Goal: Check status: Check status

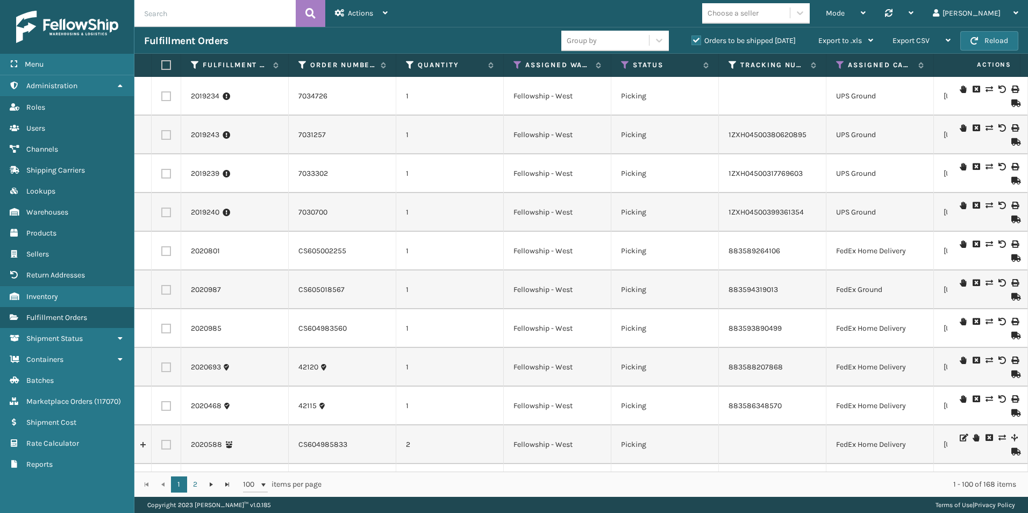
paste input "2020953"
type input "2020953"
click at [312, 12] on icon at bounding box center [310, 13] width 10 height 16
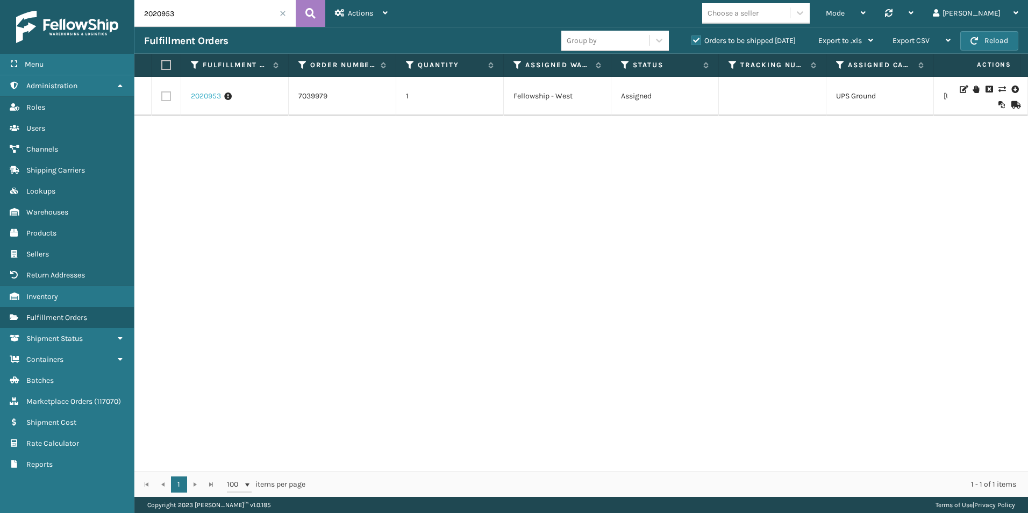
click at [200, 93] on link "2020953" at bounding box center [206, 96] width 30 height 11
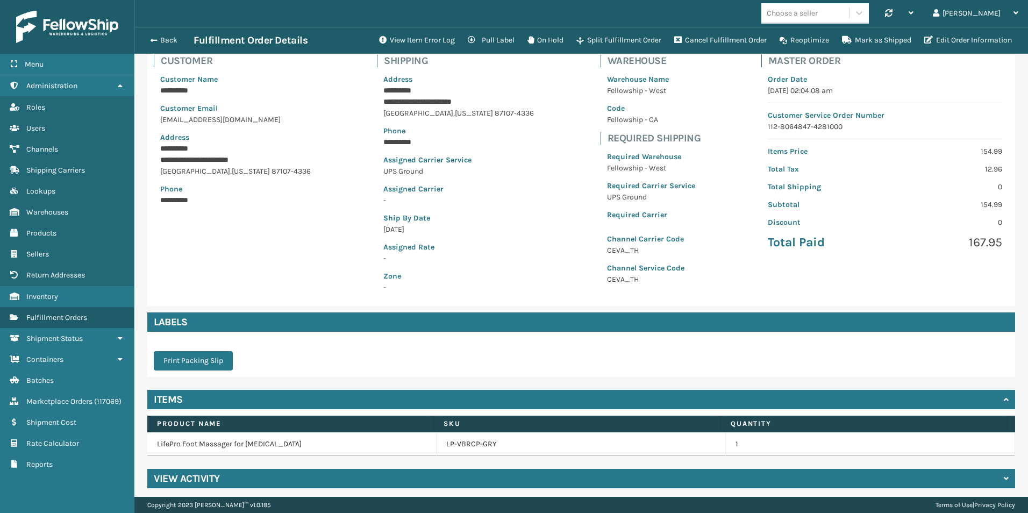
scroll to position [80, 0]
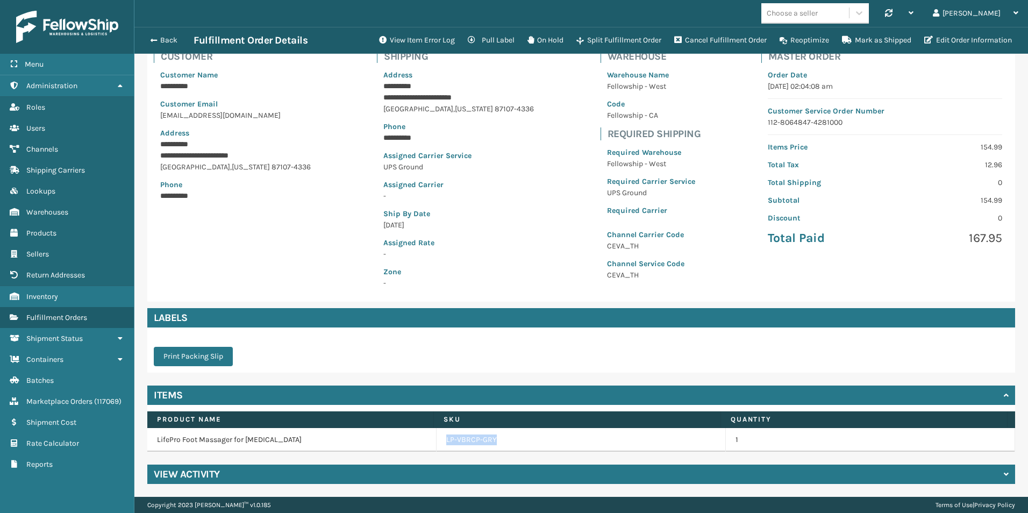
drag, startPoint x: 494, startPoint y: 437, endPoint x: 438, endPoint y: 437, distance: 55.9
click at [438, 437] on td "LP-VBRCP-GRY" at bounding box center [580, 440] width 289 height 24
drag, startPoint x: 438, startPoint y: 437, endPoint x: 469, endPoint y: 437, distance: 30.6
copy link "LP-VBRCP-GRY"
click at [156, 40] on button "Back" at bounding box center [168, 40] width 49 height 10
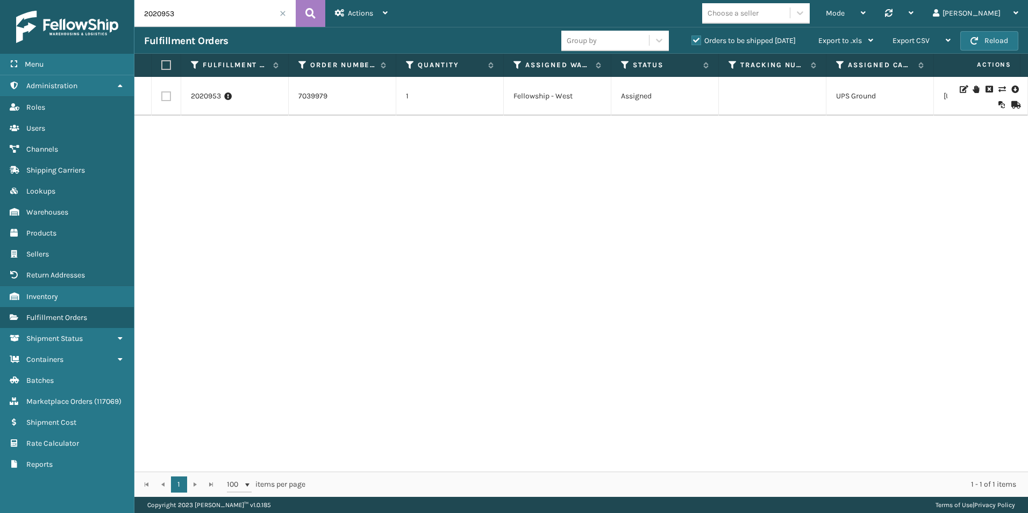
click at [281, 15] on span at bounding box center [282, 13] width 6 height 6
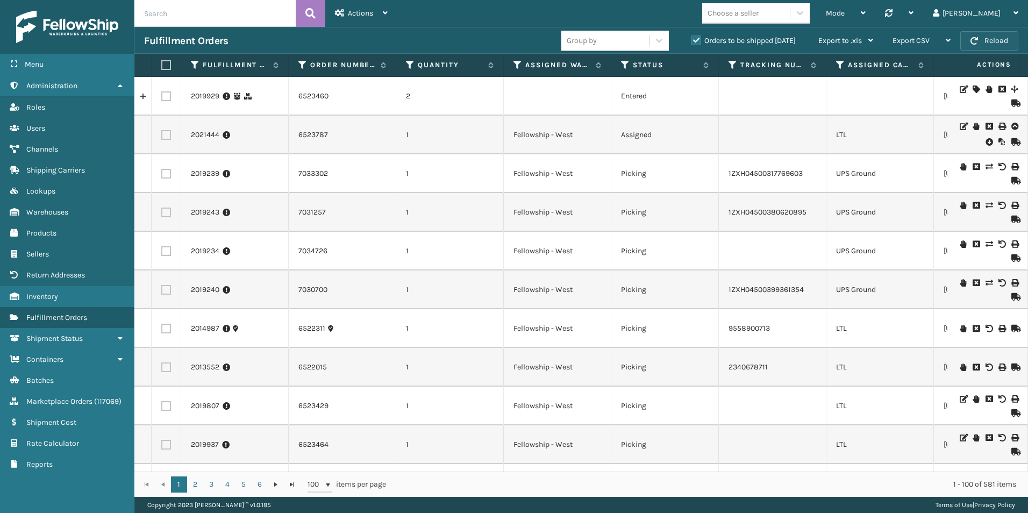
click at [990, 42] on button "Reload" at bounding box center [989, 40] width 58 height 19
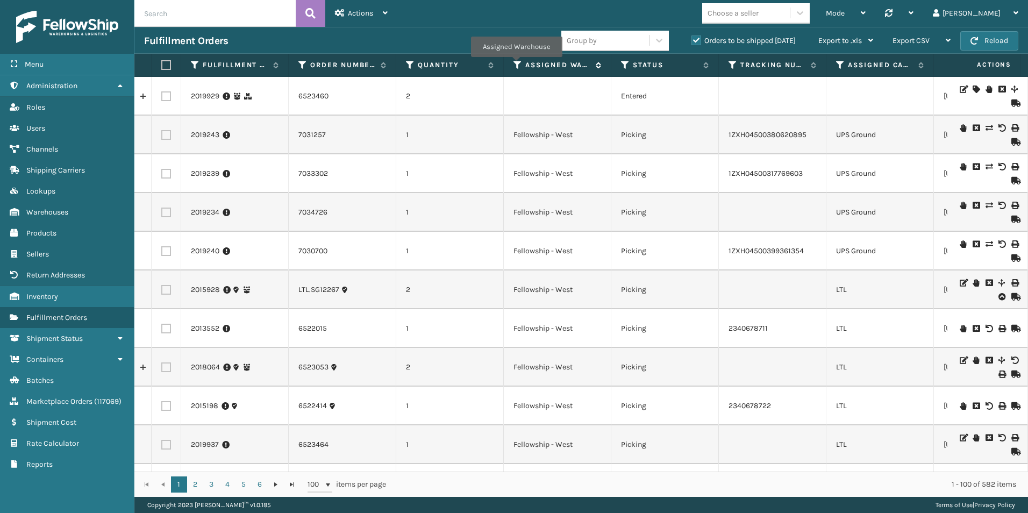
click at [516, 64] on icon at bounding box center [517, 65] width 9 height 10
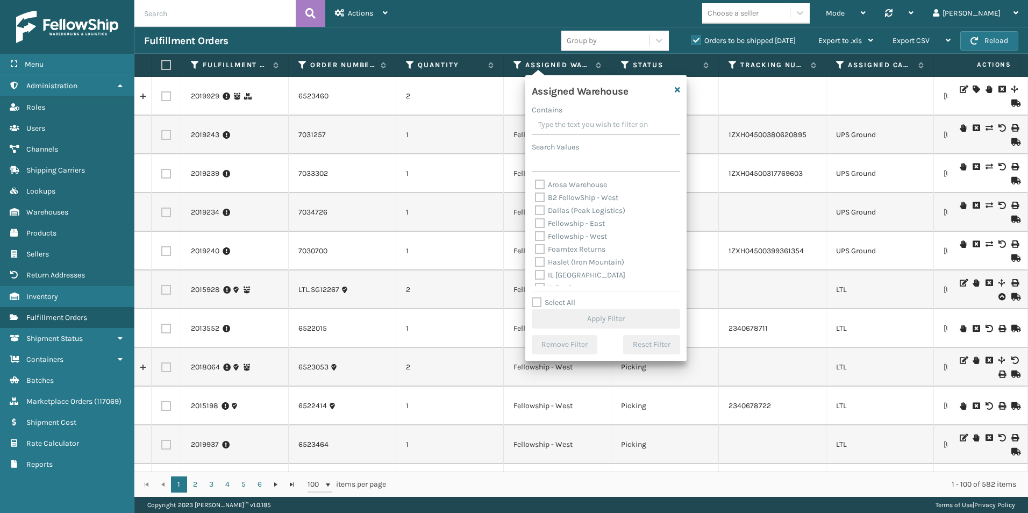
click at [537, 234] on label "Fellowship - West" at bounding box center [571, 236] width 72 height 9
click at [535, 234] on input "Fellowship - West" at bounding box center [535, 233] width 1 height 7
checkbox input "true"
click at [608, 317] on button "Apply Filter" at bounding box center [606, 318] width 148 height 19
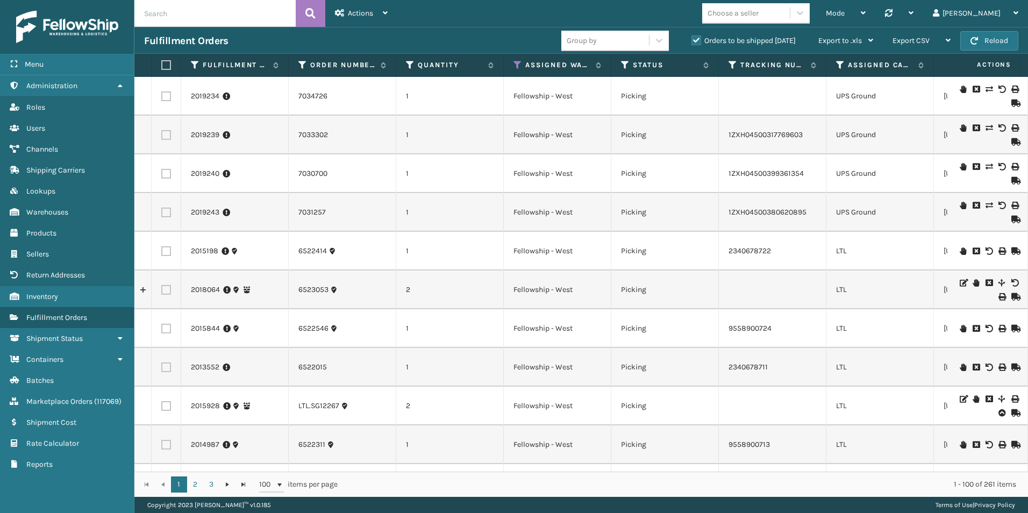
click at [837, 60] on th "Assigned Carrier Service" at bounding box center [879, 65] width 107 height 23
click at [841, 64] on icon at bounding box center [840, 65] width 9 height 10
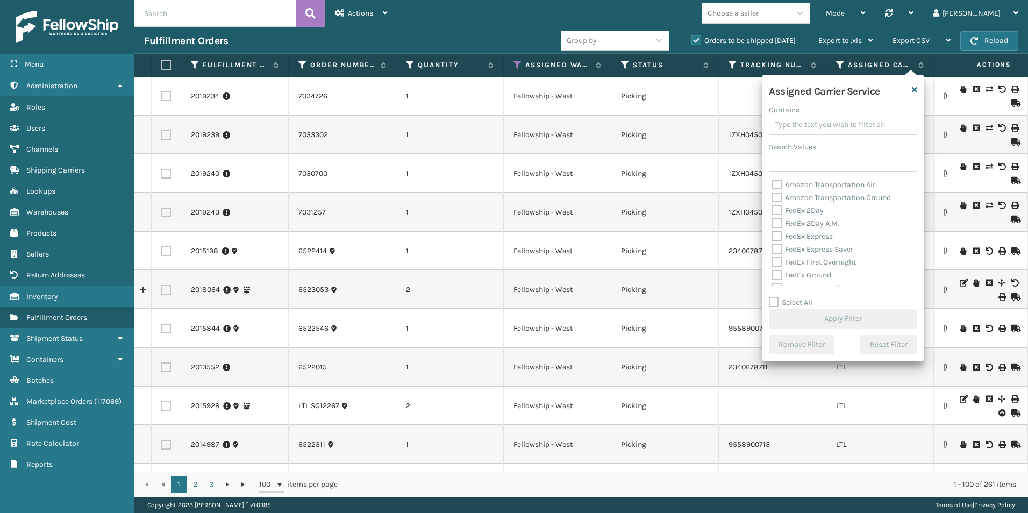
click at [773, 300] on label "Select All" at bounding box center [791, 302] width 44 height 9
click at [773, 297] on input "Select All" at bounding box center [849, 296] width 161 height 1
checkbox input "true"
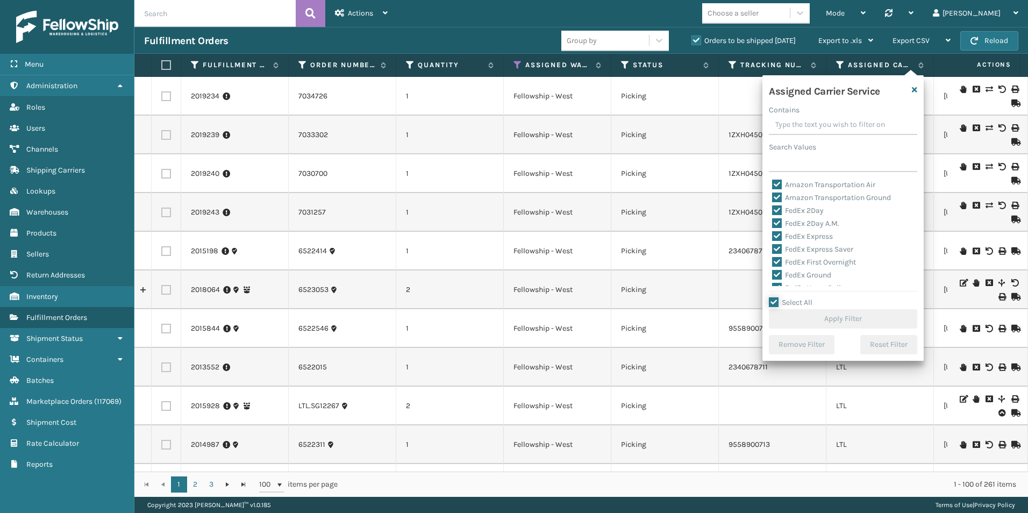
checkbox input "true"
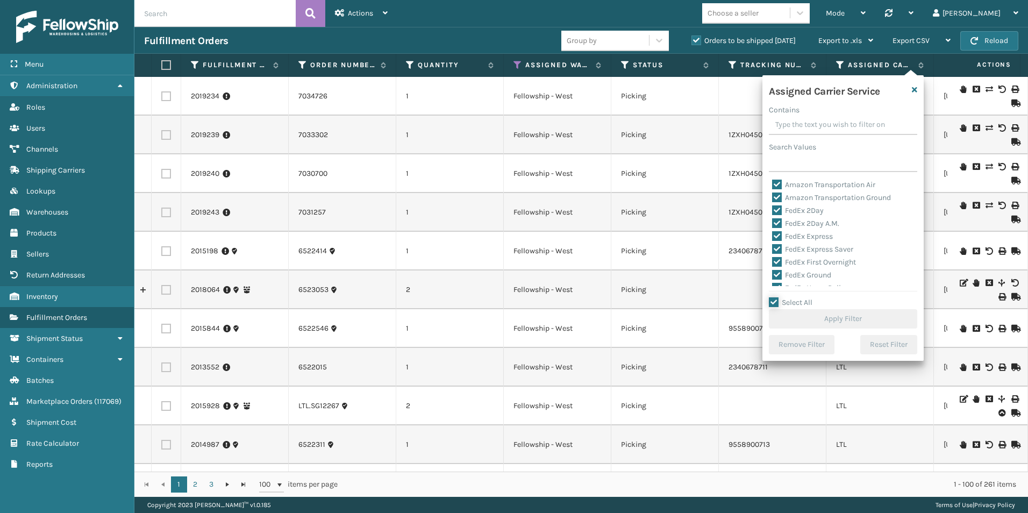
checkbox input "true"
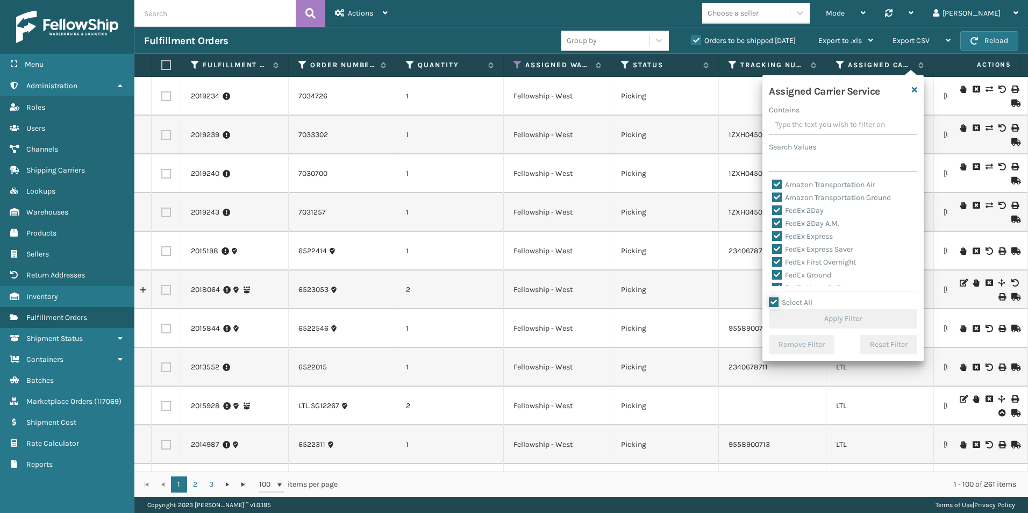
checkbox input "true"
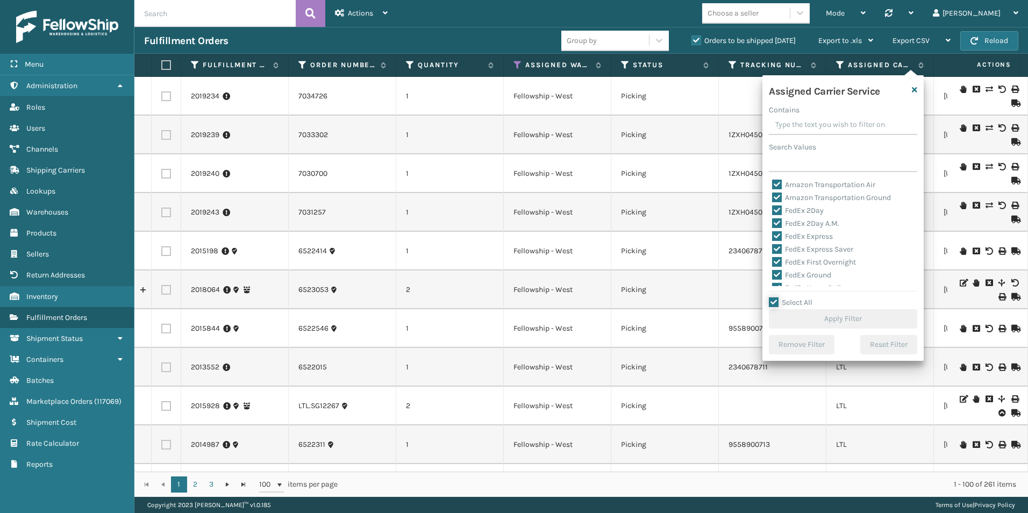
checkbox input "true"
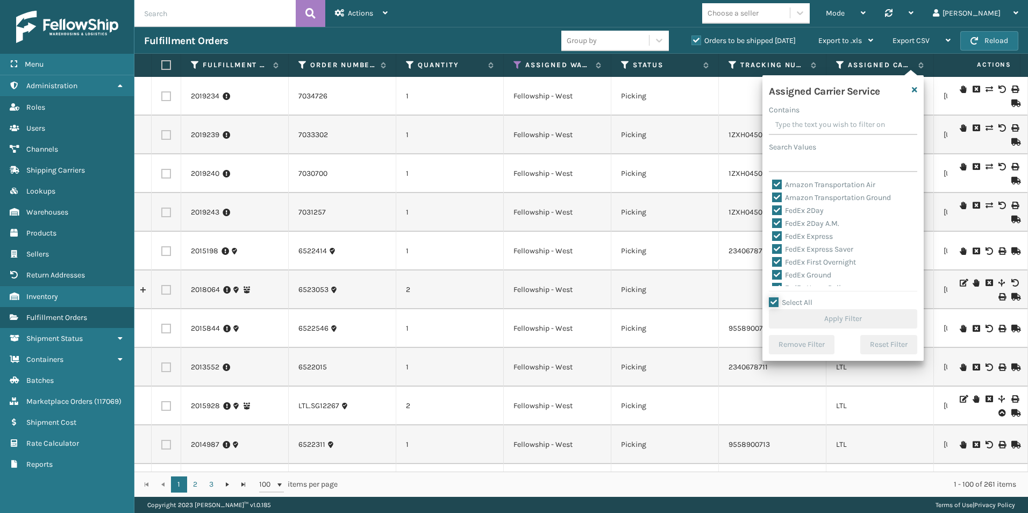
checkbox input "true"
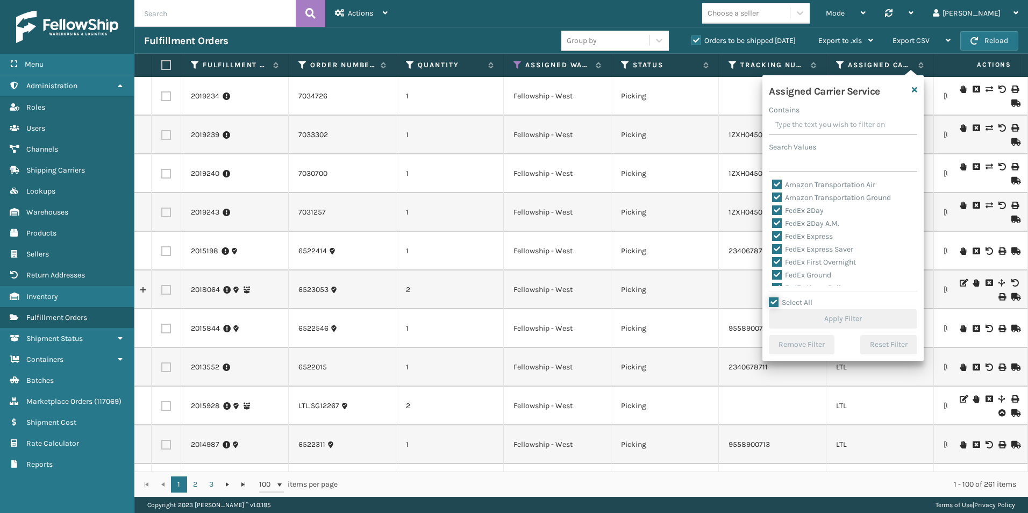
checkbox input "true"
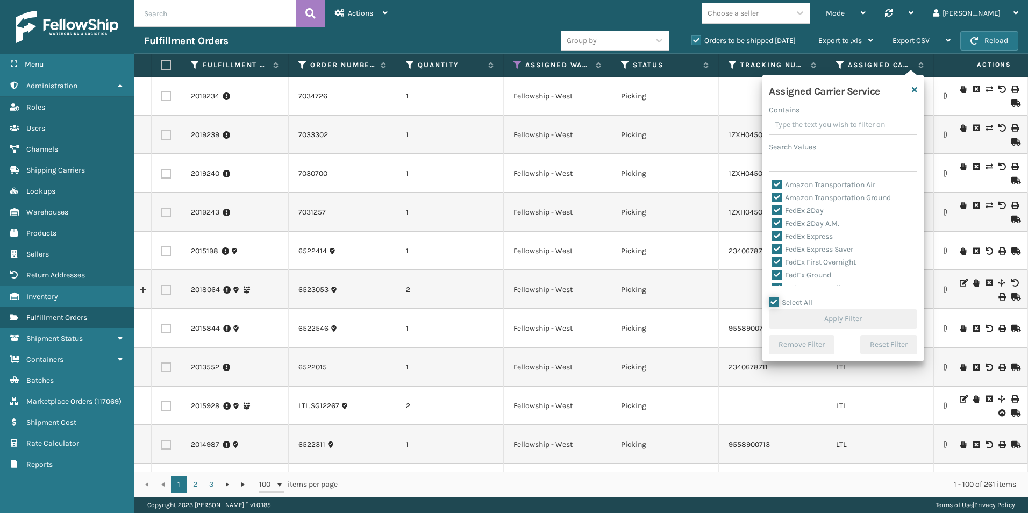
checkbox input "true"
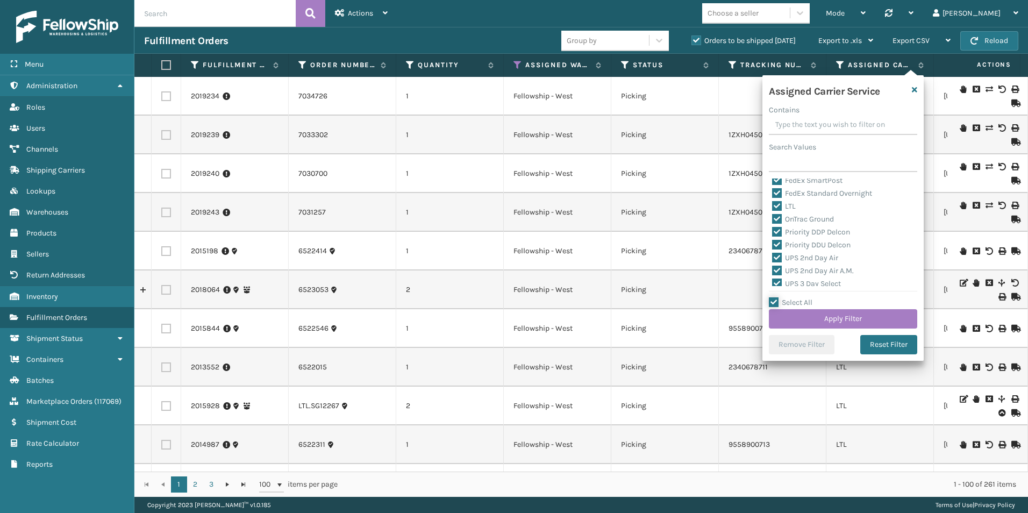
scroll to position [107, 0]
click at [780, 231] on label "LTL" at bounding box center [784, 231] width 24 height 9
click at [772, 231] on input "LTL" at bounding box center [772, 229] width 1 height 7
checkbox input "false"
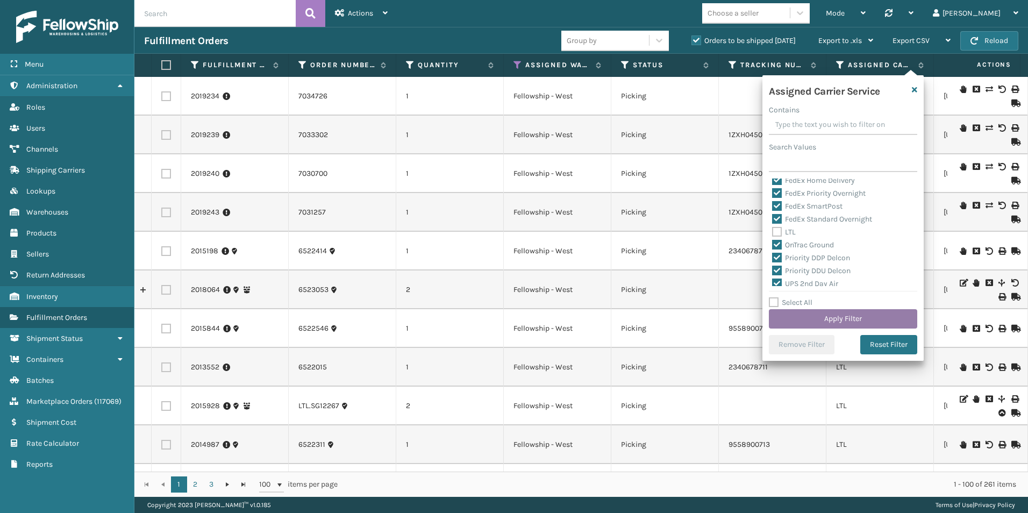
click at [838, 321] on button "Apply Filter" at bounding box center [843, 318] width 148 height 19
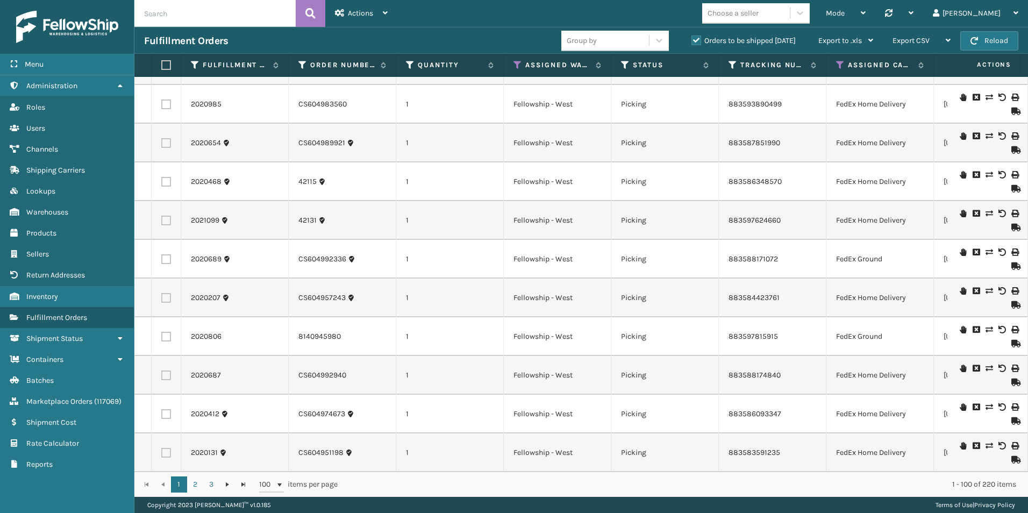
scroll to position [0, 0]
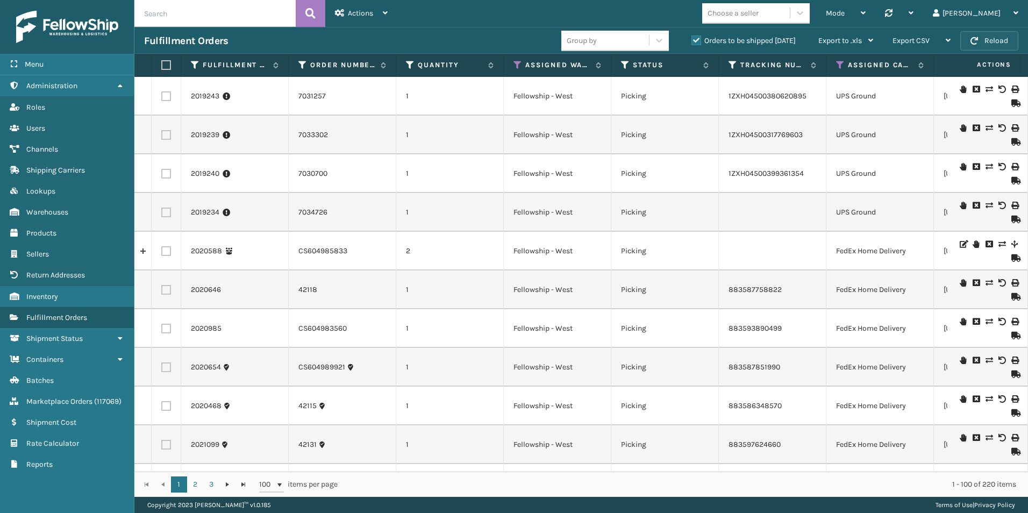
click at [988, 41] on button "Reload" at bounding box center [989, 40] width 58 height 19
click at [984, 43] on button "Reload" at bounding box center [989, 40] width 58 height 19
click at [988, 35] on button "Reload" at bounding box center [989, 40] width 58 height 19
click at [982, 42] on button "Reload" at bounding box center [989, 40] width 58 height 19
click at [994, 38] on button "Reload" at bounding box center [989, 40] width 58 height 19
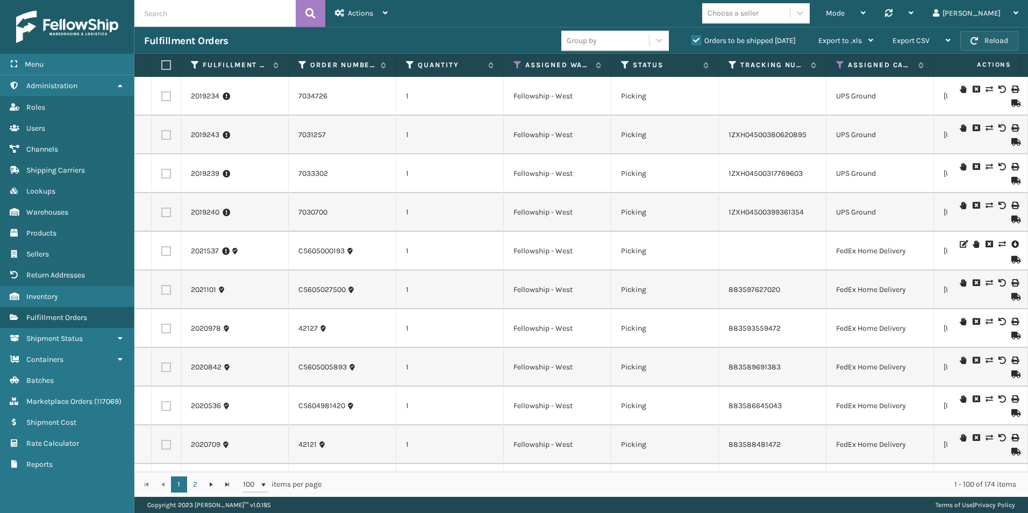
click at [1002, 40] on button "Reload" at bounding box center [989, 40] width 58 height 19
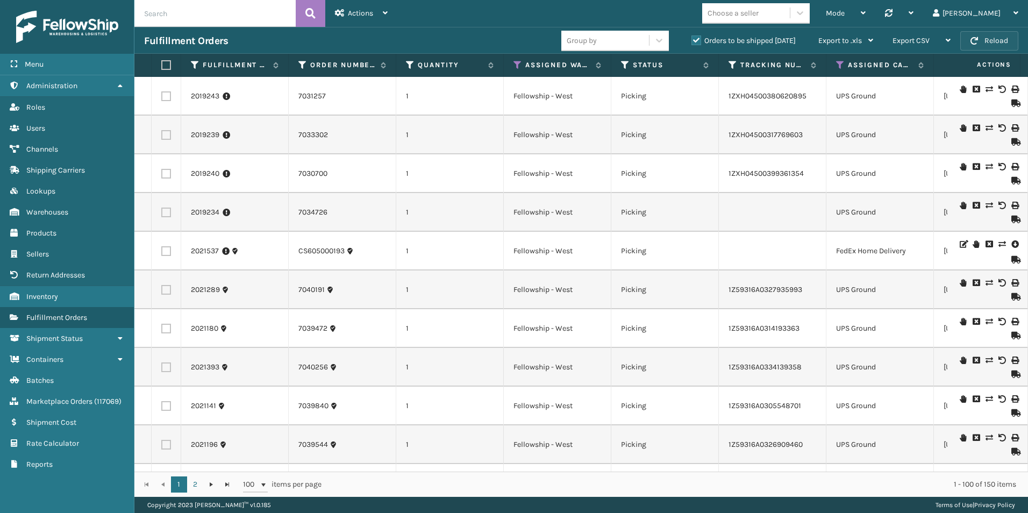
click at [993, 40] on button "Reload" at bounding box center [989, 40] width 58 height 19
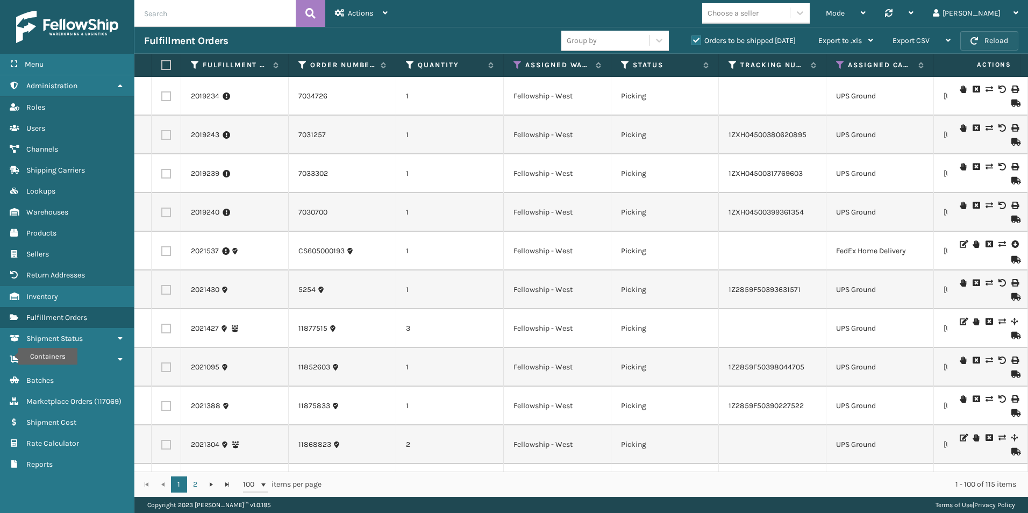
click at [990, 38] on button "Reload" at bounding box center [989, 40] width 58 height 19
click at [996, 40] on button "Reload" at bounding box center [989, 40] width 58 height 19
click at [977, 34] on button "Reload" at bounding box center [989, 40] width 58 height 19
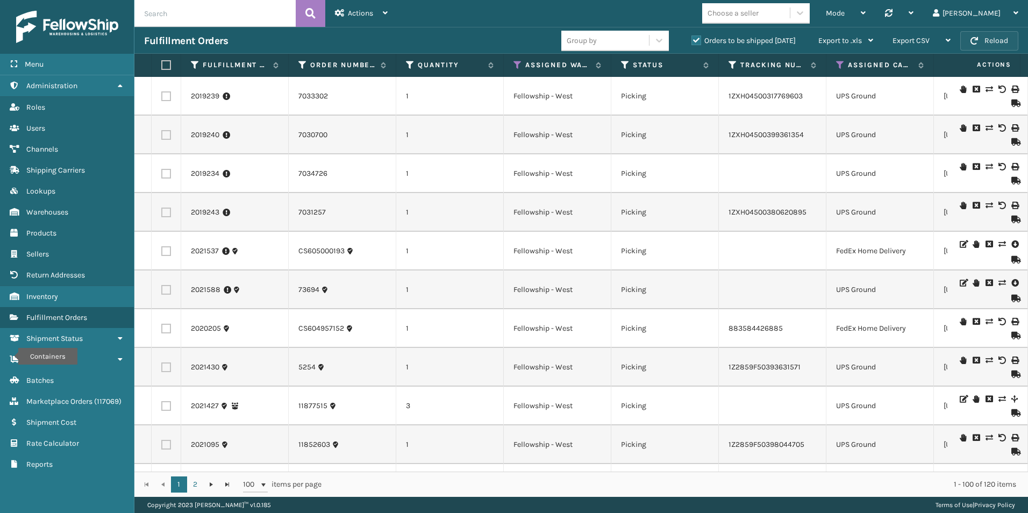
click at [978, 41] on span "button" at bounding box center [974, 41] width 8 height 8
click at [977, 39] on span "button" at bounding box center [974, 41] width 8 height 8
